Goal: Information Seeking & Learning: Check status

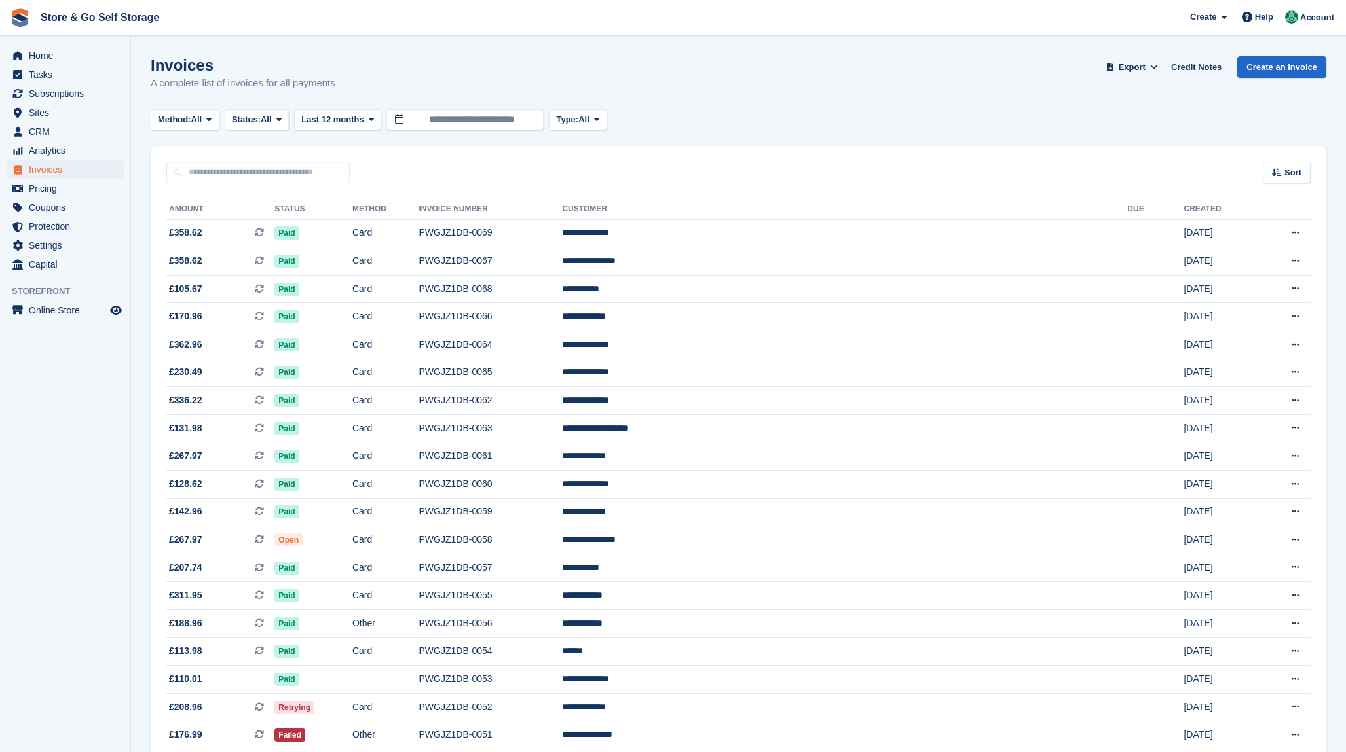
click at [260, 126] on span "Status:" at bounding box center [246, 119] width 29 height 13
click at [268, 219] on link "Open" at bounding box center [288, 222] width 114 height 24
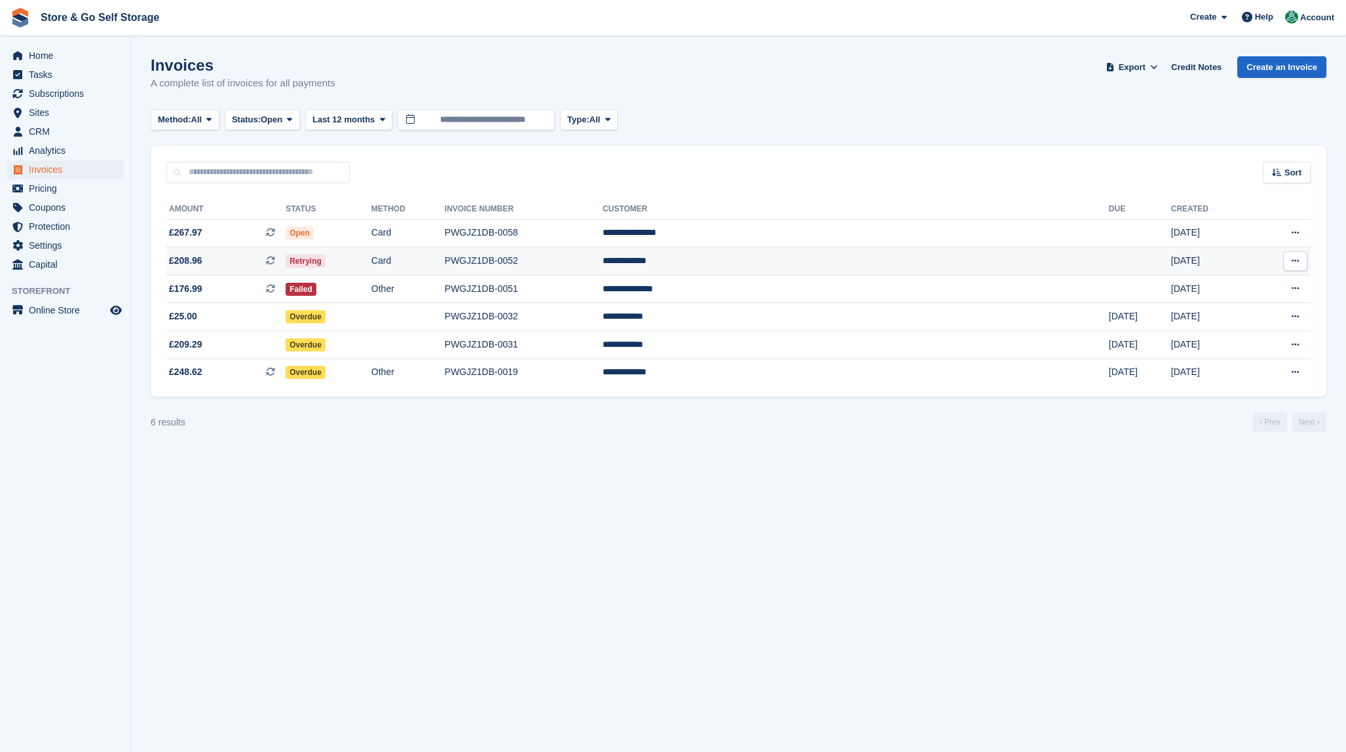
click at [445, 263] on td "Card" at bounding box center [407, 262] width 73 height 28
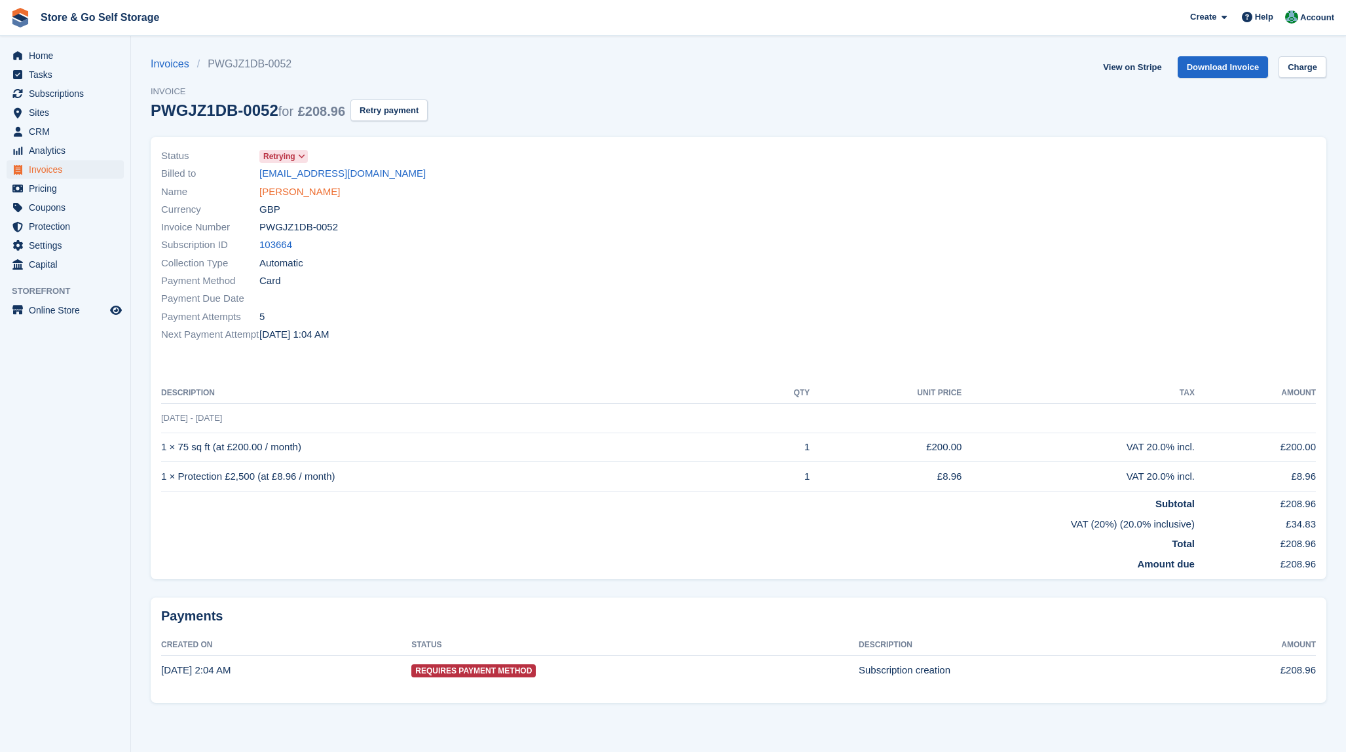
click at [287, 193] on link "[PERSON_NAME]" at bounding box center [299, 192] width 81 height 15
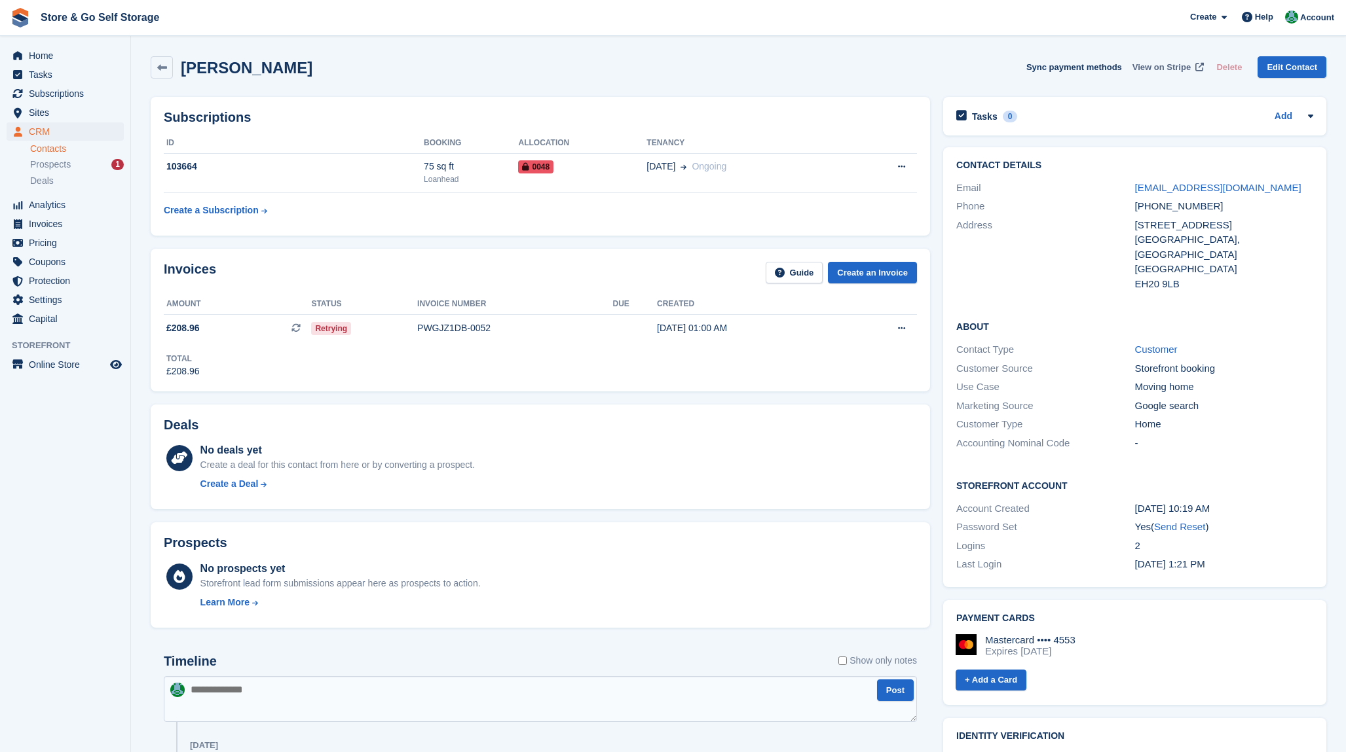
click at [1163, 67] on span "View on Stripe" at bounding box center [1161, 67] width 58 height 13
drag, startPoint x: 185, startPoint y: 170, endPoint x: 167, endPoint y: 172, distance: 17.8
click at [167, 172] on div "103664" at bounding box center [294, 167] width 260 height 14
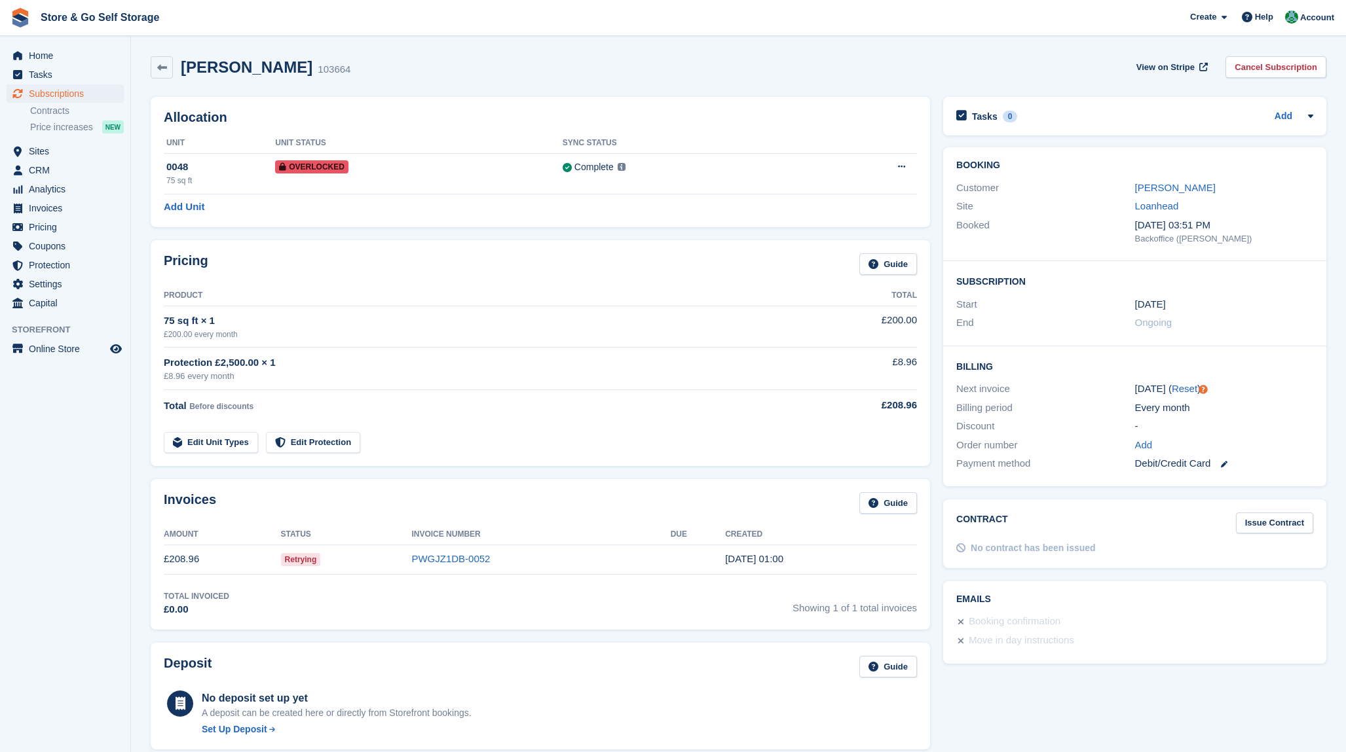
click at [318, 71] on div "103664" at bounding box center [334, 69] width 33 height 15
copy div "103664"
click at [1171, 193] on link "[PERSON_NAME]" at bounding box center [1175, 187] width 81 height 11
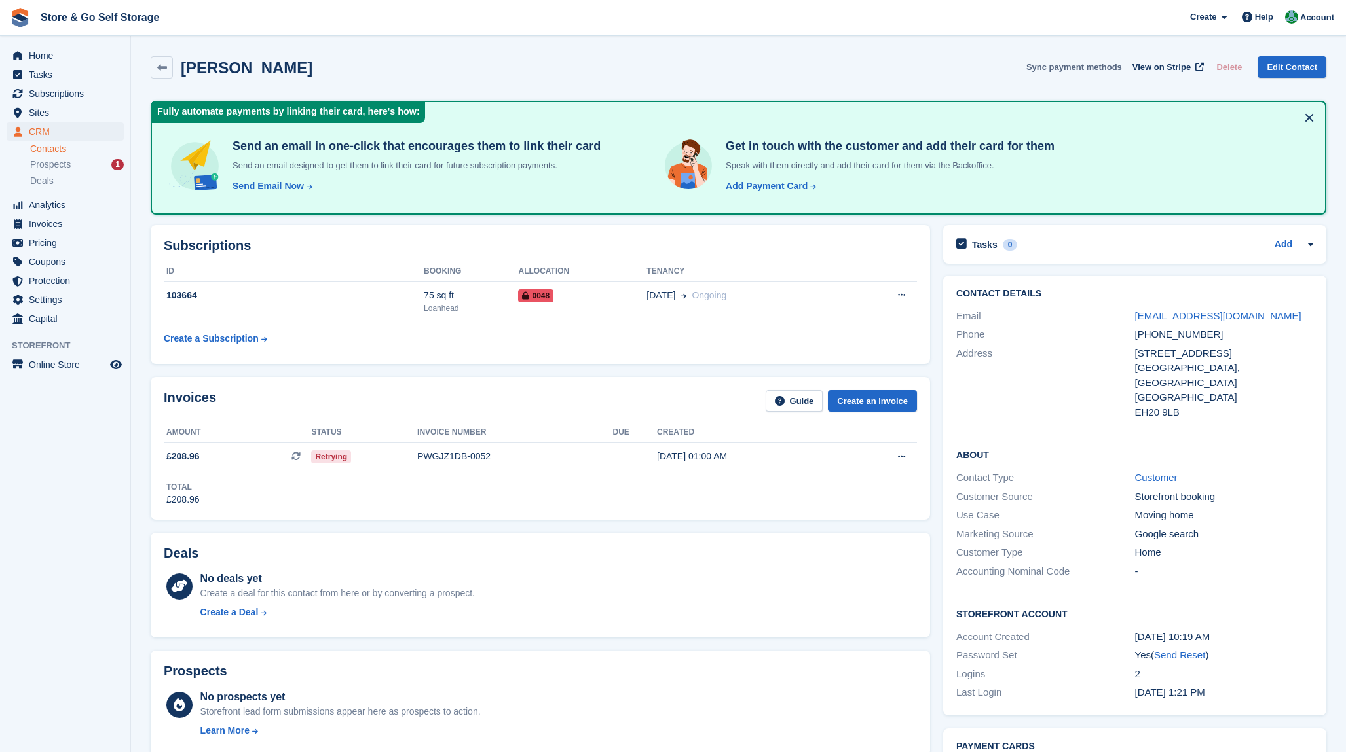
click at [1040, 66] on button "Sync payment methods" at bounding box center [1074, 67] width 96 height 22
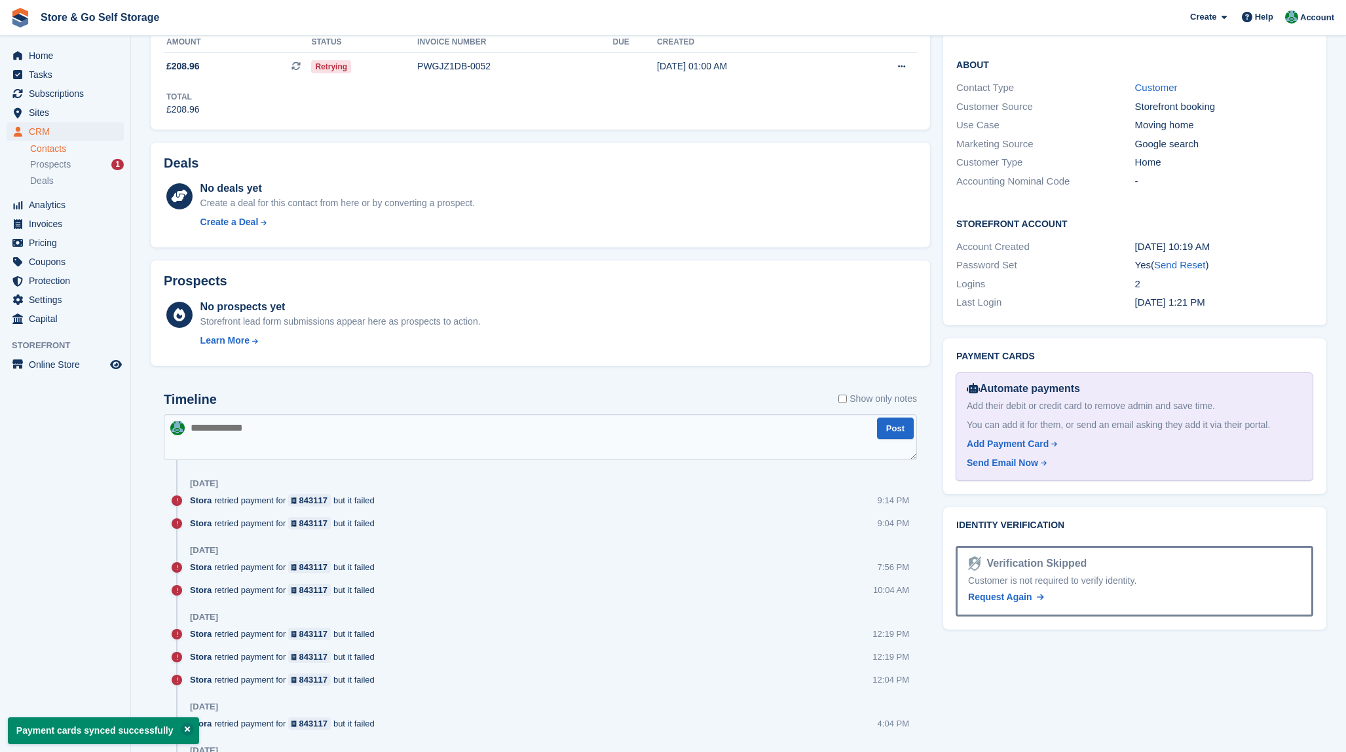
scroll to position [393, 0]
click at [998, 454] on div "Send Email Now" at bounding box center [1002, 461] width 71 height 14
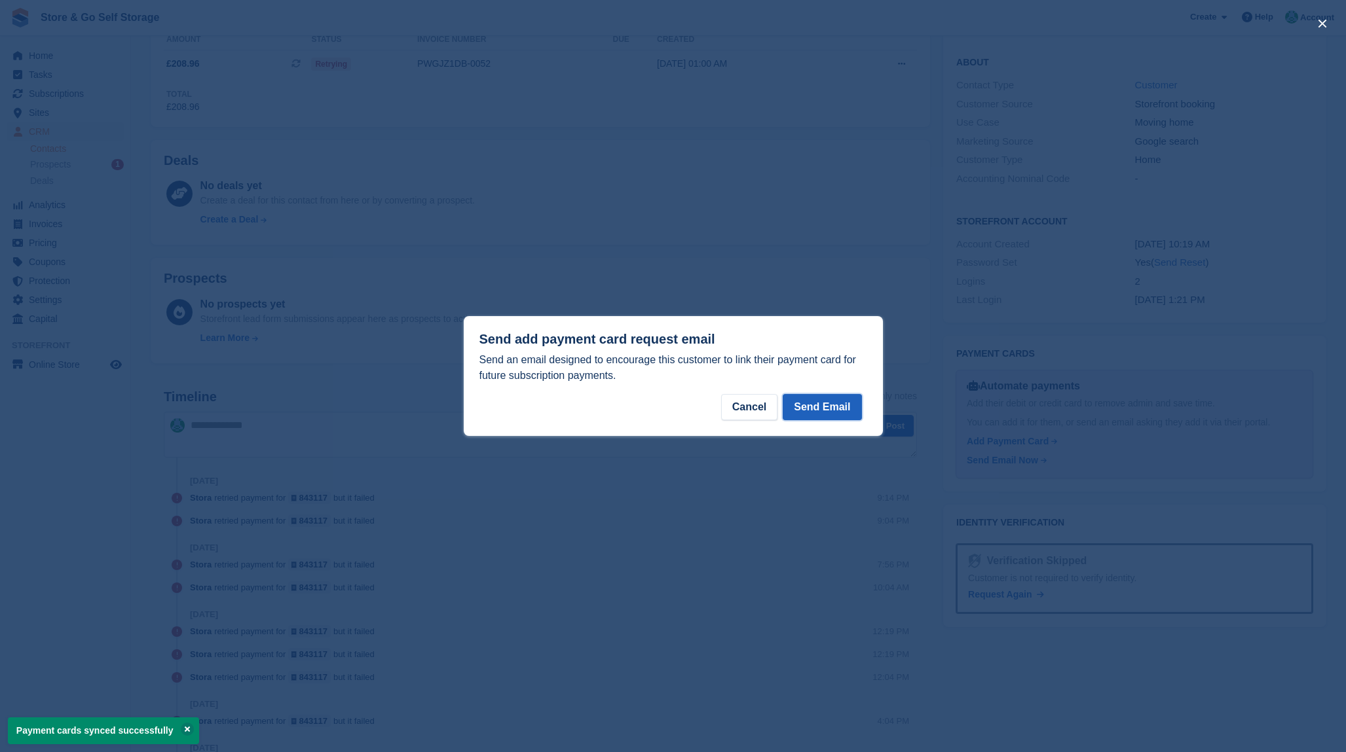
click at [829, 405] on button "Send Email" at bounding box center [822, 407] width 79 height 26
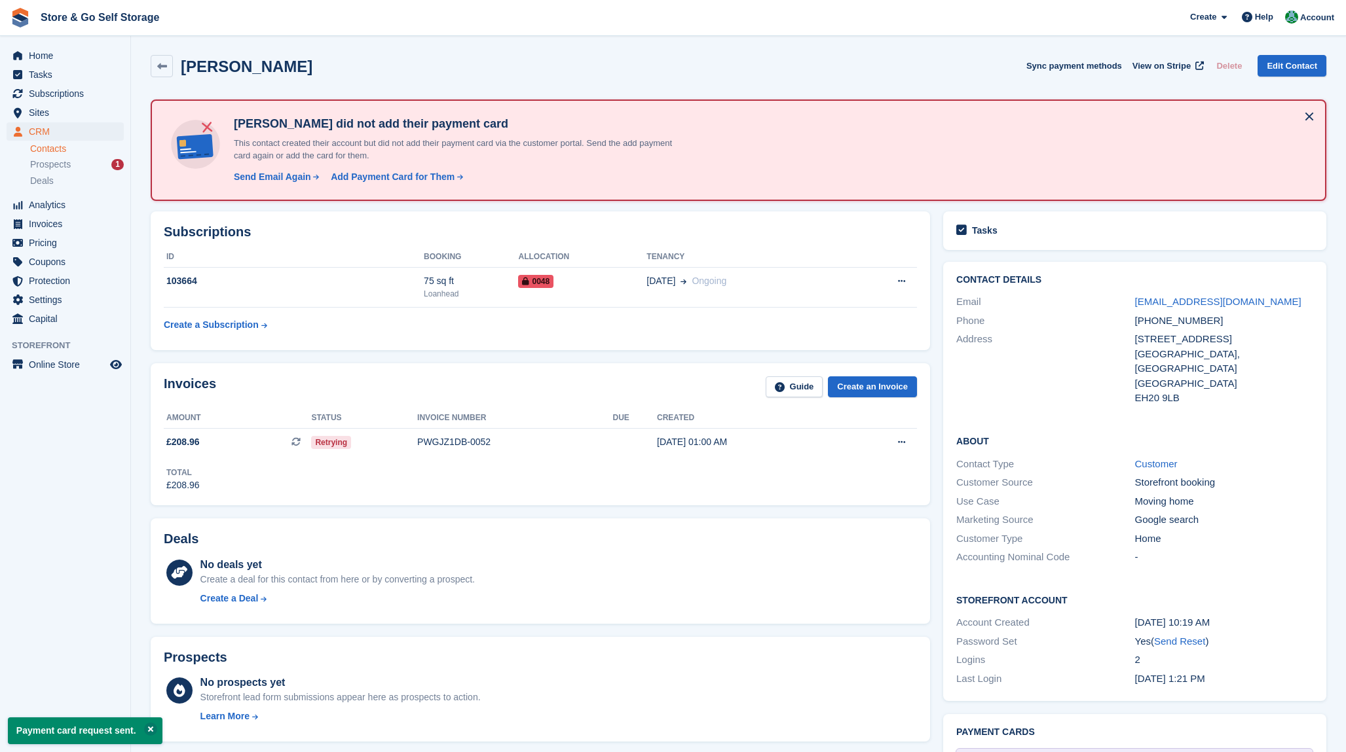
scroll to position [0, 0]
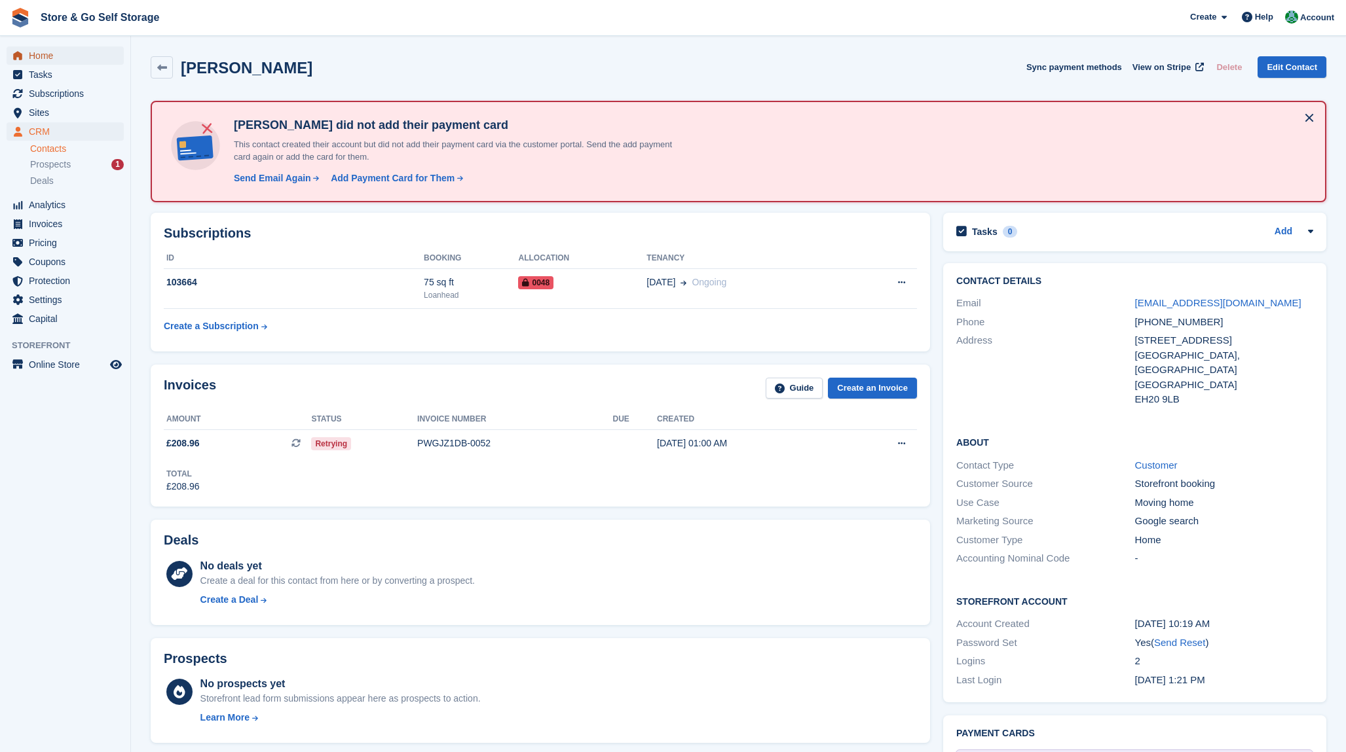
click at [52, 62] on span "Home" at bounding box center [68, 55] width 79 height 18
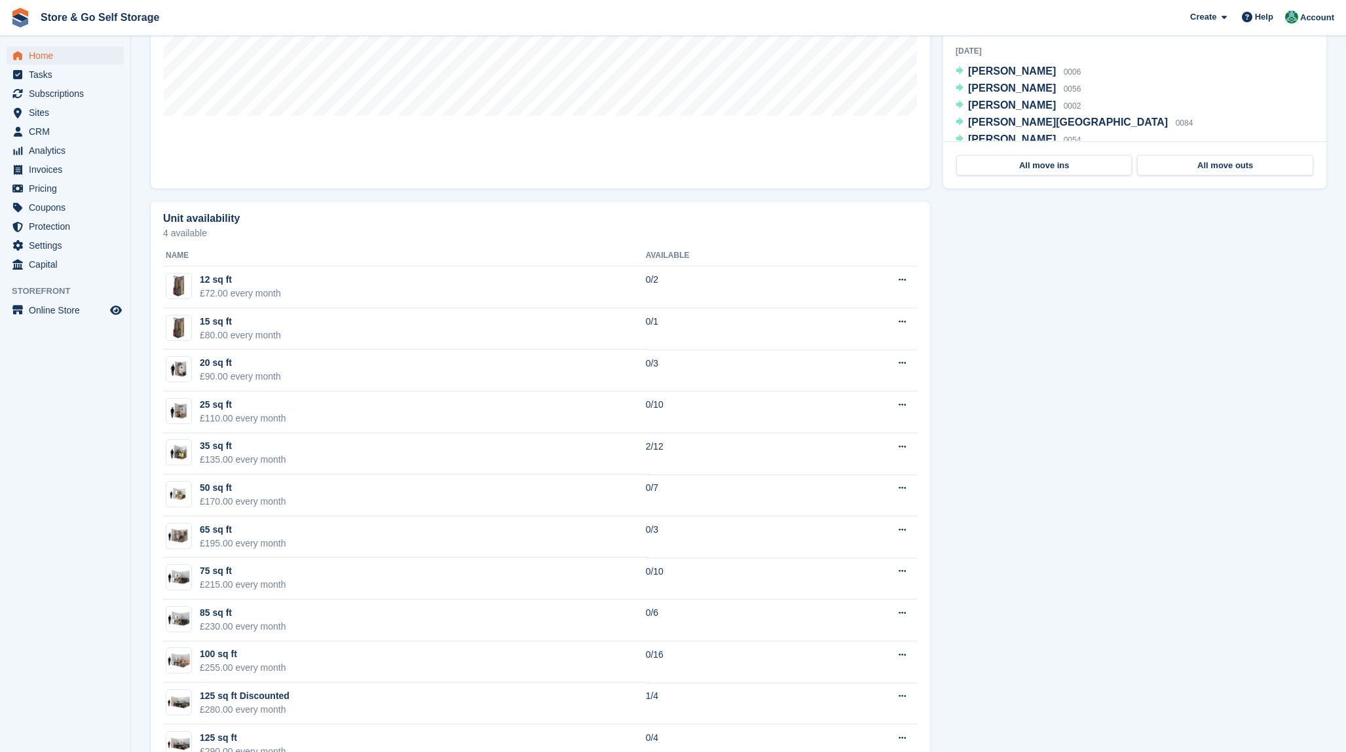
scroll to position [655, 0]
